Goal: Find specific page/section: Find specific page/section

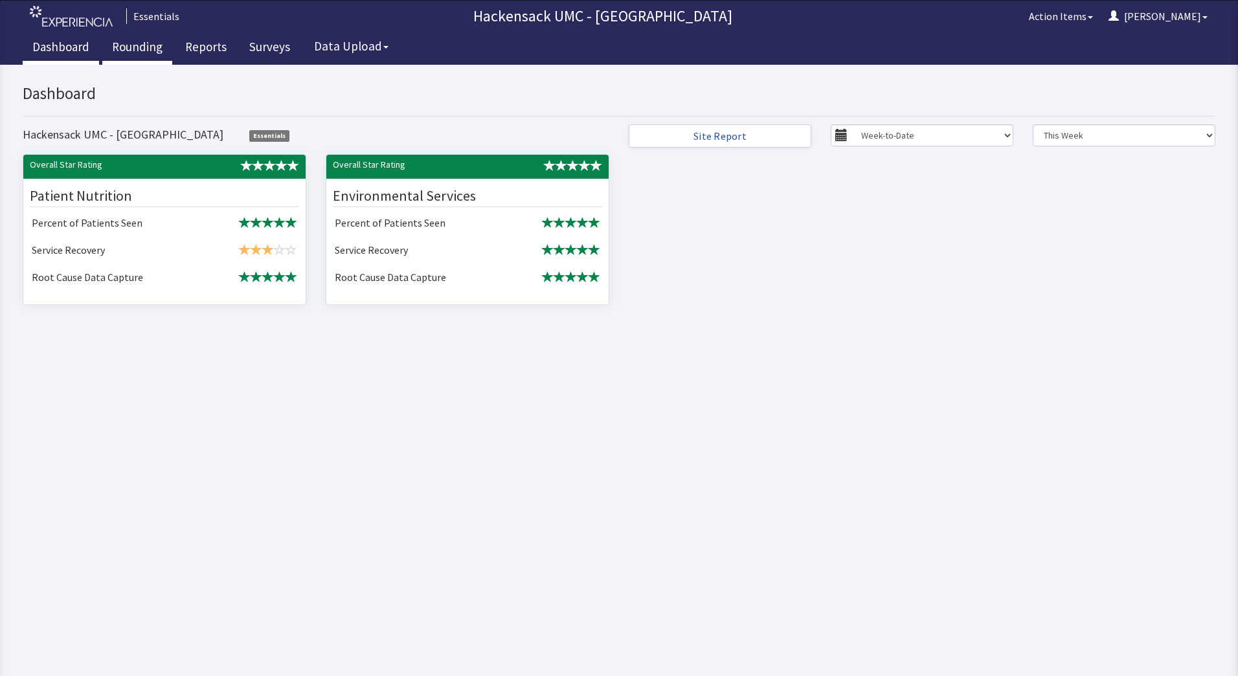
click at [146, 47] on link "Rounding" at bounding box center [137, 48] width 70 height 32
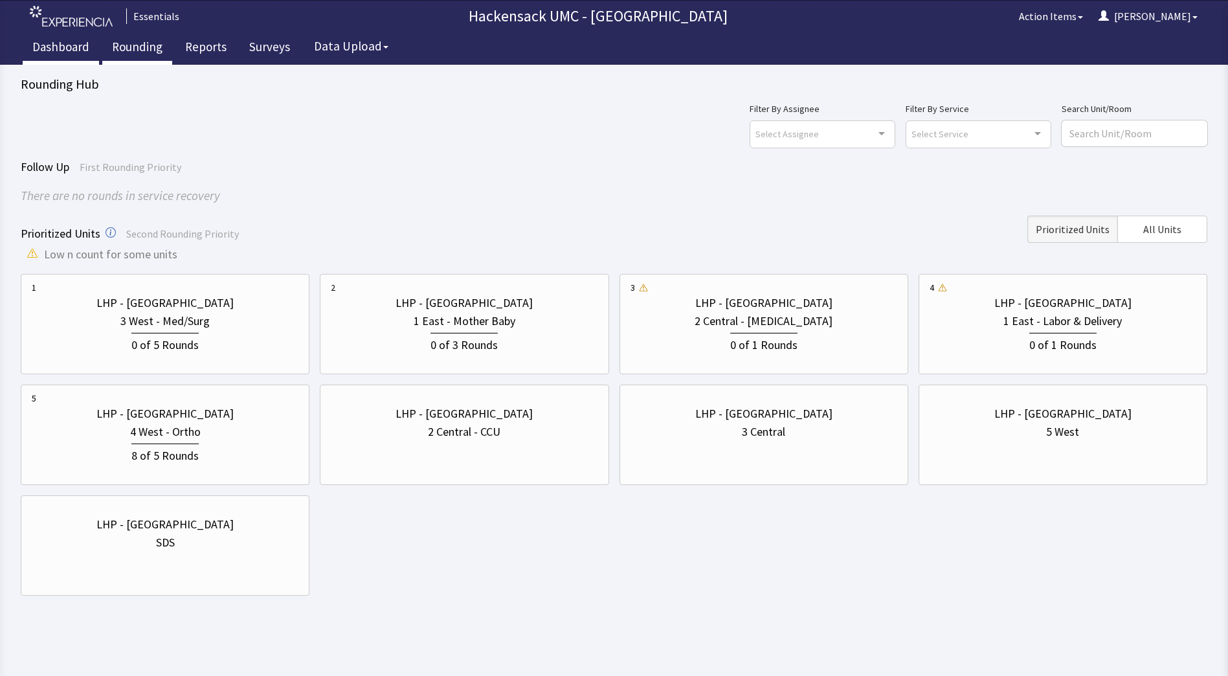
click at [67, 49] on link "Dashboard" at bounding box center [61, 48] width 76 height 32
